Goal: Navigation & Orientation: Find specific page/section

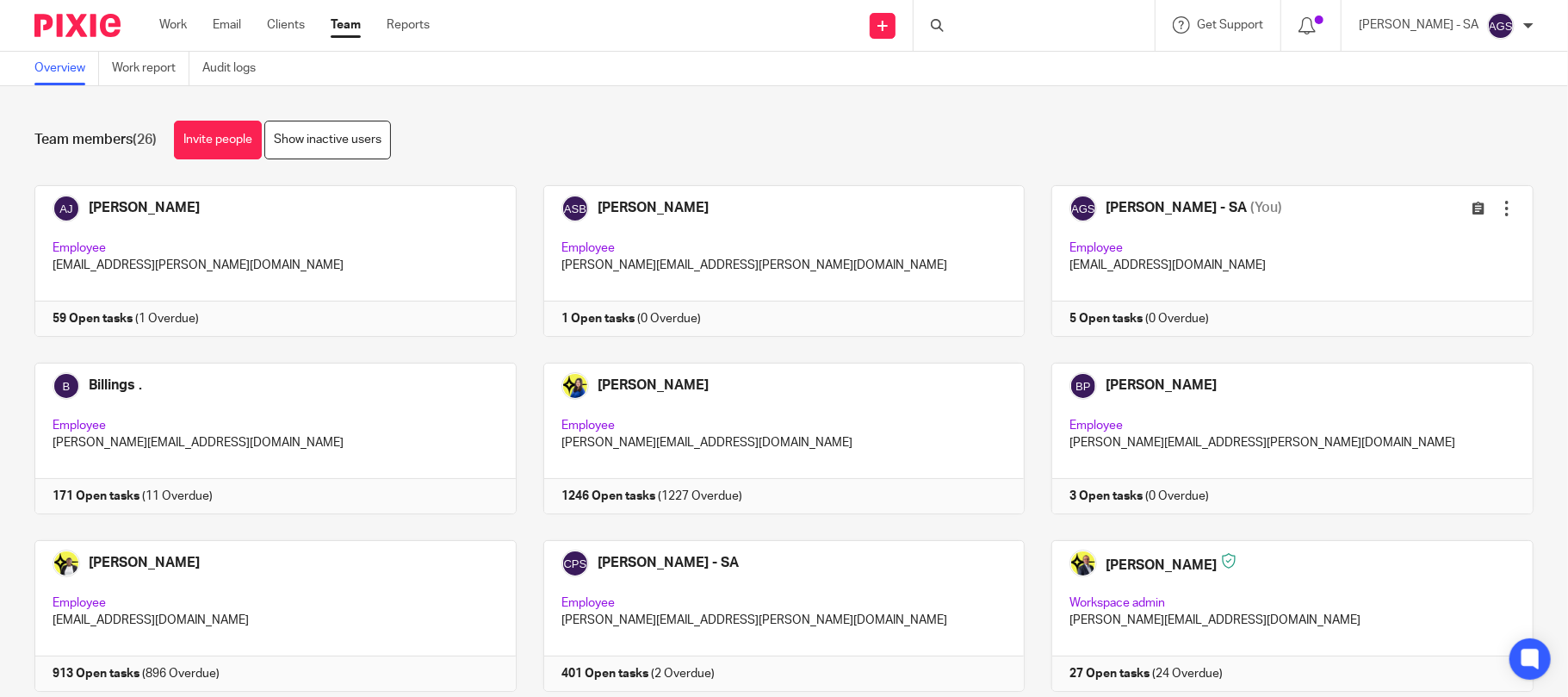
click at [503, 133] on div "Team members (26) Invite people Show inactive users" at bounding box center [783, 140] width 1499 height 39
click at [927, 122] on div "Team members (26) Invite people Show inactive users" at bounding box center [783, 140] width 1499 height 39
click at [693, 118] on div "Team members (26) Invite people Show inactive users Invite team members Add inv…" at bounding box center [784, 392] width 1568 height 610
click at [670, 141] on div "Team members (26) Invite people Show inactive users" at bounding box center [783, 140] width 1499 height 39
click at [435, 65] on div "Overview Work report Audit logs" at bounding box center [784, 68] width 1568 height 34
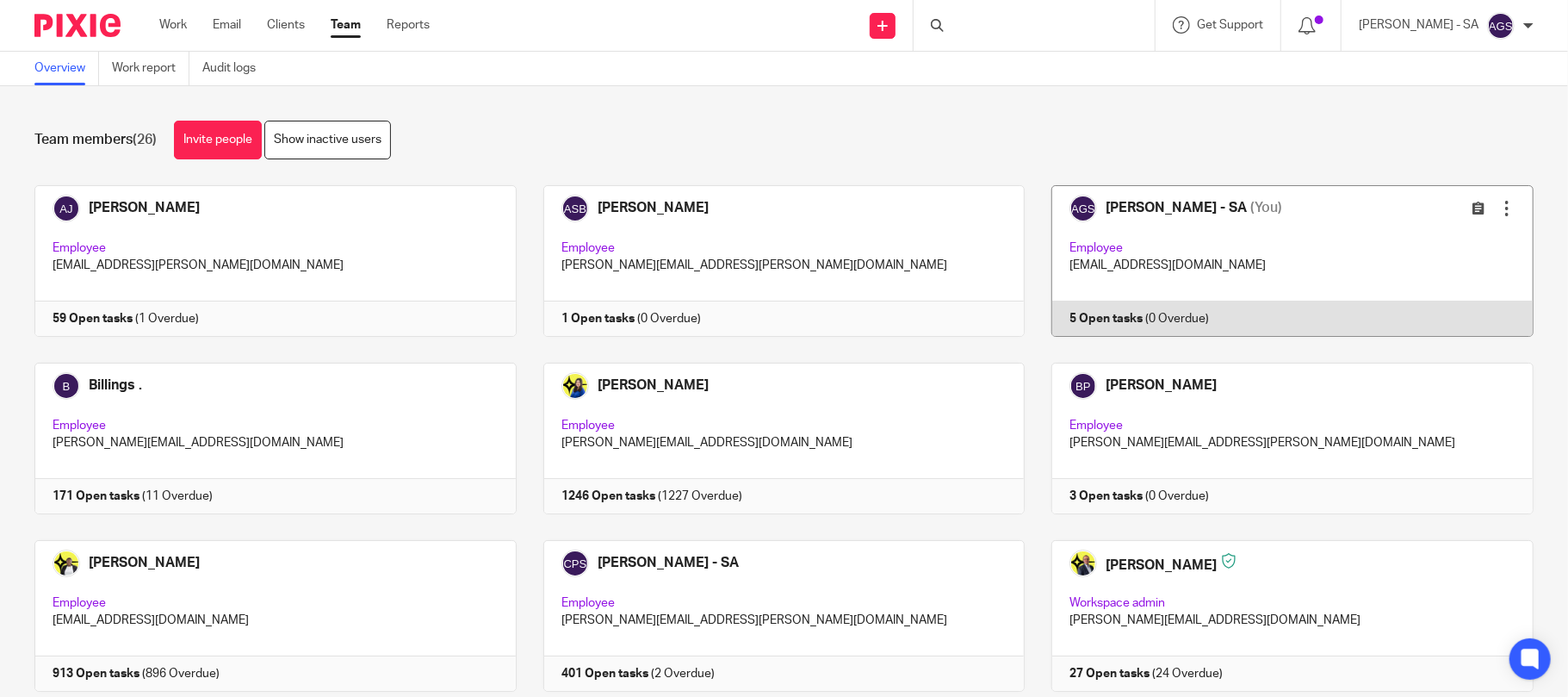
click at [1311, 288] on link at bounding box center [1279, 261] width 509 height 152
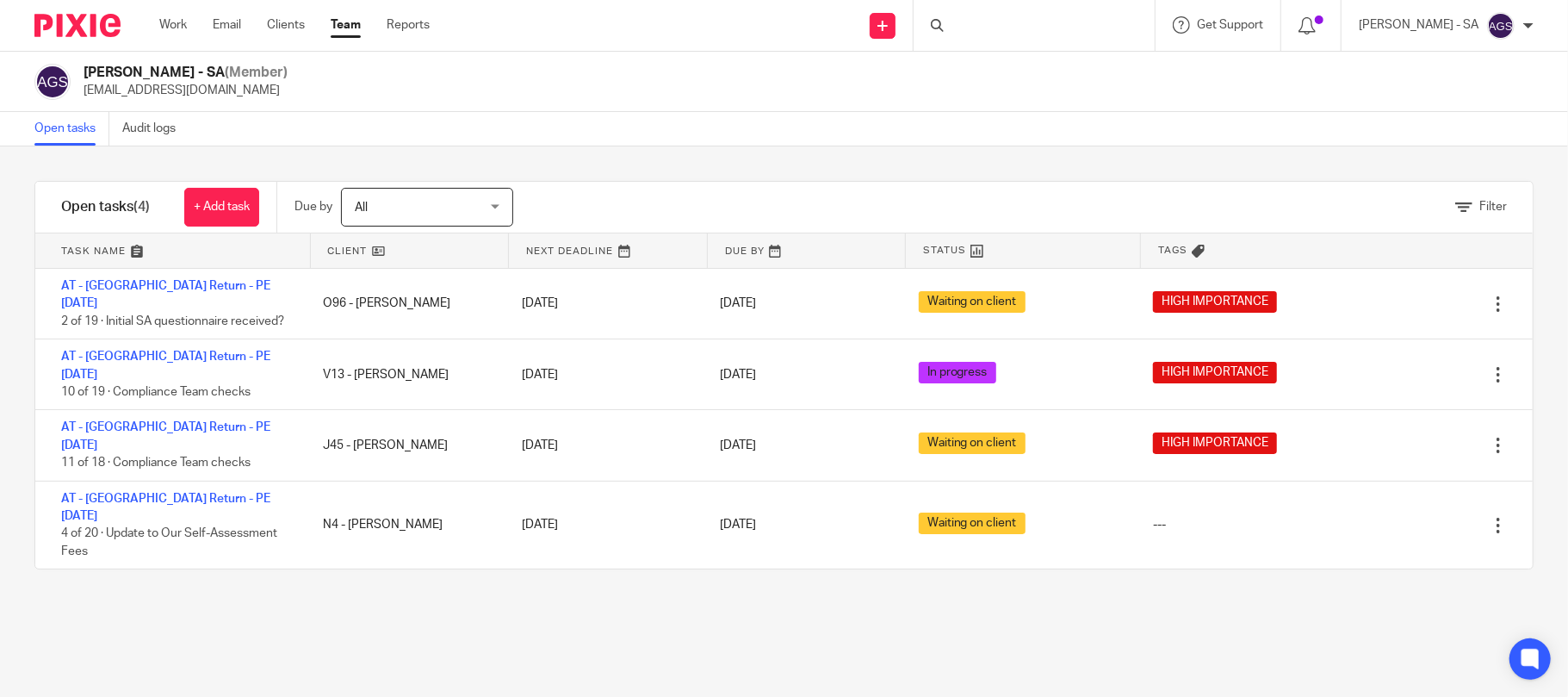
click at [393, 531] on div "Filter tasks Only show tasks matching all of these conditions 1 Client name Is …" at bounding box center [784, 422] width 1568 height 550
click at [576, 81] on div "[PERSON_NAME] - SA (Member) [EMAIL_ADDRESS][DOMAIN_NAME]" at bounding box center [783, 82] width 1499 height 36
click at [374, 577] on div "Filter tasks Only show tasks matching all of these conditions 1 Client name Is …" at bounding box center [784, 422] width 1568 height 550
click at [341, 26] on link "Team" at bounding box center [345, 25] width 30 height 17
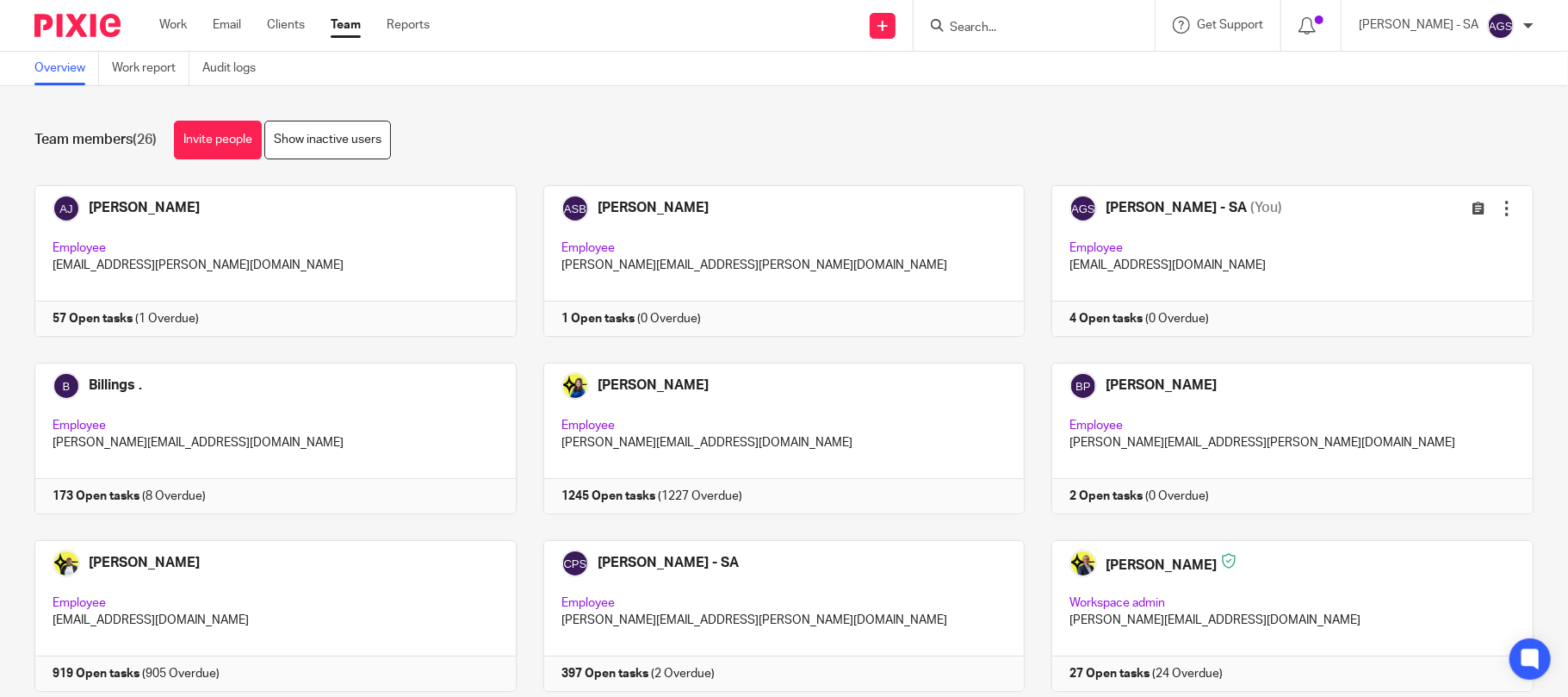
click at [624, 129] on div "Team members (26) Invite people Show inactive users" at bounding box center [783, 140] width 1499 height 39
click at [36, 127] on div "Team members (26) Invite people Show inactive users" at bounding box center [783, 140] width 1499 height 39
click at [42, 132] on h1 "Team members (26)" at bounding box center [95, 140] width 122 height 18
click at [103, 138] on h1 "Team members (26)" at bounding box center [95, 140] width 122 height 18
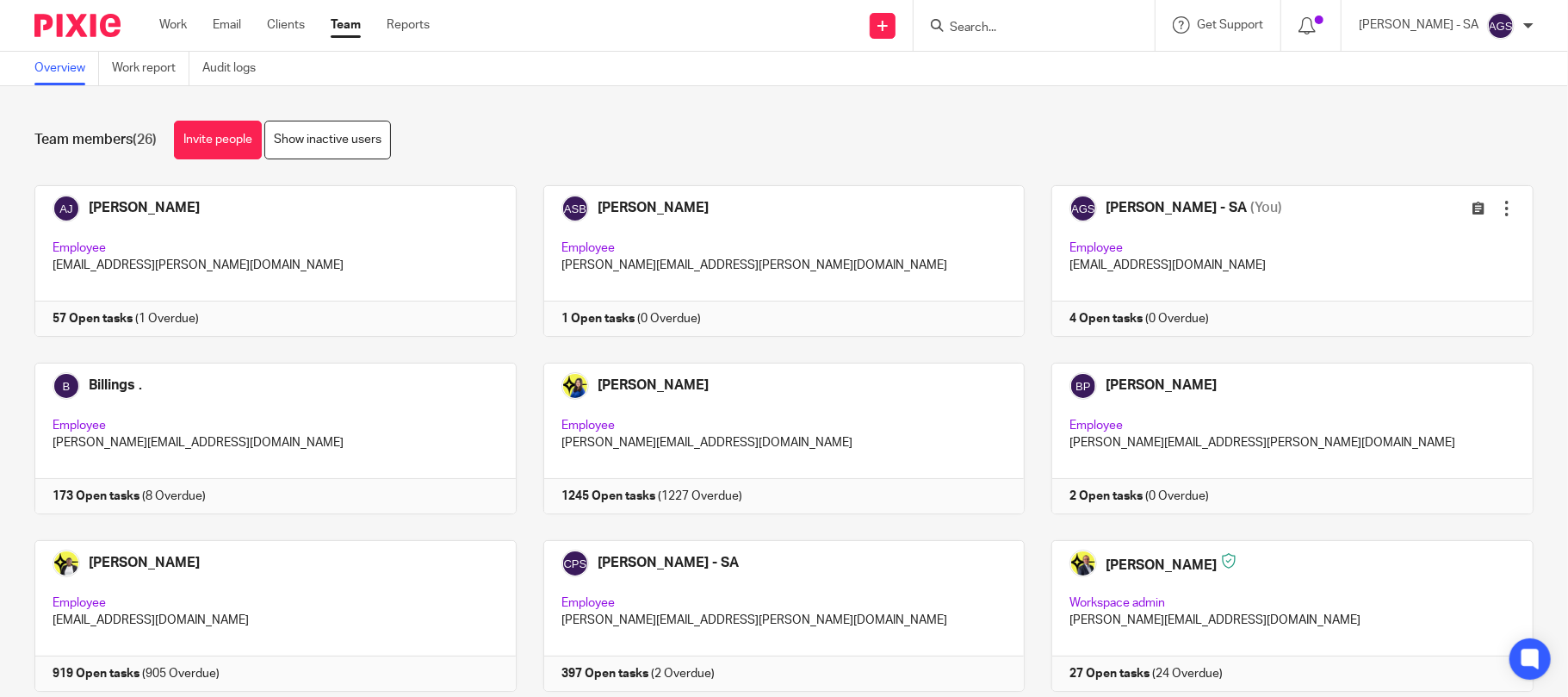
click at [103, 138] on h1 "Team members (26)" at bounding box center [95, 140] width 122 height 18
click at [507, 118] on div "Team members (26) Invite people Show inactive users Invite team members Add inv…" at bounding box center [784, 392] width 1568 height 610
click at [777, 78] on div "Overview Work report Audit logs" at bounding box center [784, 68] width 1568 height 34
click at [937, 133] on div "Team members (26) Invite people Show inactive users" at bounding box center [783, 140] width 1499 height 39
